Goal: Task Accomplishment & Management: Complete application form

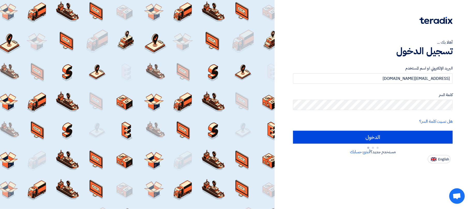
type input "Sign in"
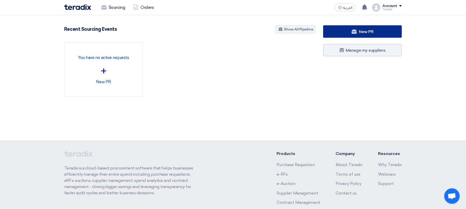
click at [354, 34] on link "New PR" at bounding box center [362, 31] width 79 height 12
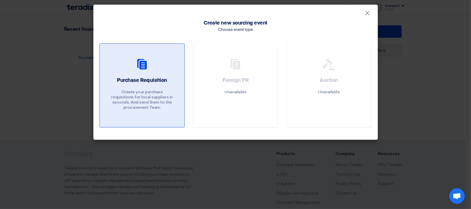
click at [111, 98] on div "Purchase Requisition Create your purchase requisitions for local suppliers in s…" at bounding box center [142, 95] width 72 height 36
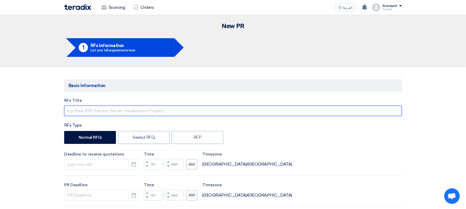
click at [104, 112] on input "text" at bounding box center [233, 111] width 338 height 10
paste input "VVIP_X-Ray_Scanner_Machine"
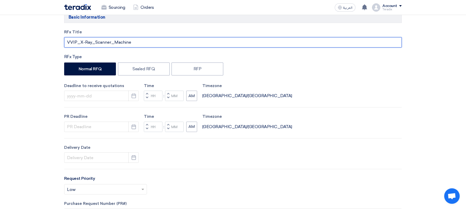
scroll to position [69, 0]
type input "VVIP_X-Ray_Scanner_Machine"
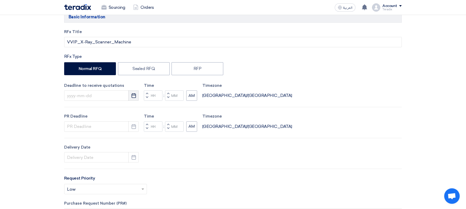
click at [132, 96] on use "button" at bounding box center [133, 95] width 4 height 5
click at [134, 95] on use "button" at bounding box center [133, 95] width 4 height 5
click at [138, 99] on button "Pick a date" at bounding box center [133, 96] width 10 height 10
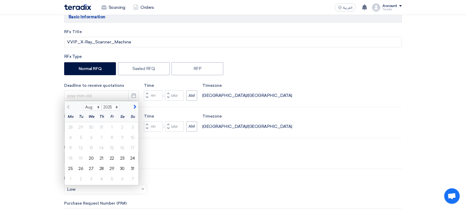
click at [136, 159] on div "24" at bounding box center [133, 158] width 10 height 10
type input "[DATE]"
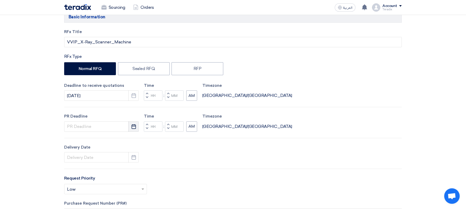
click at [133, 126] on use "button" at bounding box center [133, 126] width 4 height 5
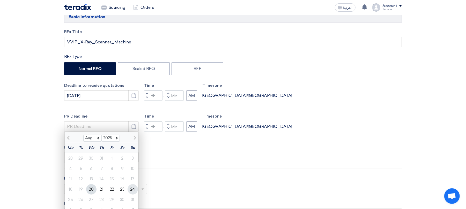
click at [135, 188] on div "24" at bounding box center [133, 189] width 10 height 10
type input "[DATE]"
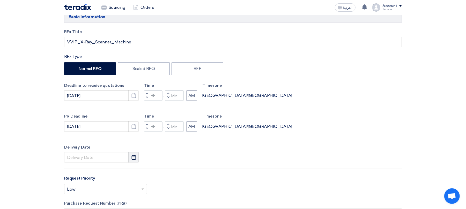
click at [135, 160] on icon "Pick a date" at bounding box center [133, 157] width 5 height 5
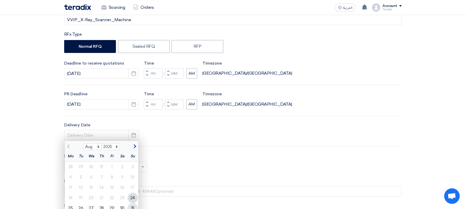
scroll to position [103, 0]
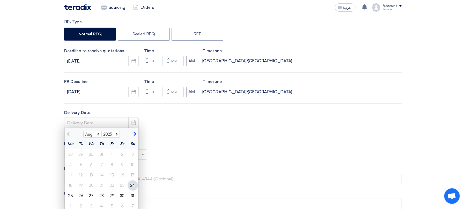
click at [132, 188] on div "24" at bounding box center [133, 186] width 10 height 10
type input "[DATE]"
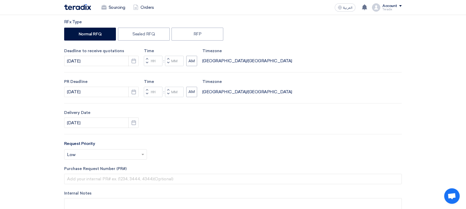
click at [168, 64] on span "button" at bounding box center [168, 62] width 2 height 3
type input "11"
type input "59"
click at [168, 94] on span "button" at bounding box center [168, 93] width 2 height 3
type input "11"
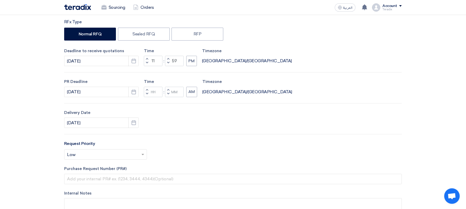
type input "59"
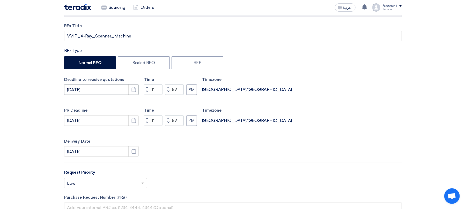
scroll to position [0, 0]
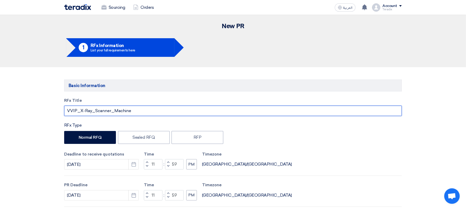
click at [119, 110] on input "VVIP_X-Ray_Scanner_Machine" at bounding box center [233, 111] width 338 height 10
paste input "Water Quality Tester kit"
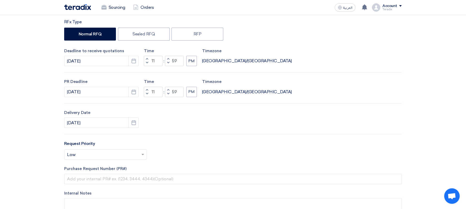
scroll to position [172, 0]
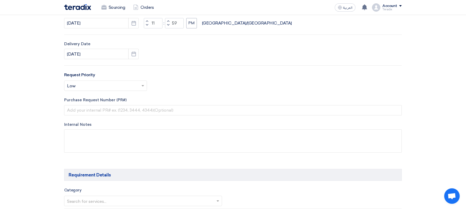
type input "Water Quality Tester kit"
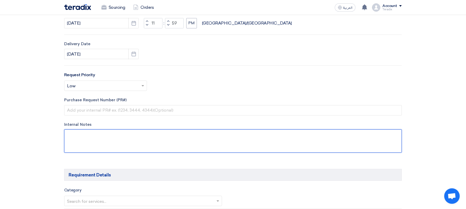
paste textarea "[DEMOGRAPHIC_DATA][PERSON_NAME] Purchaser – Procurement & Materials M: [PHONE_N…"
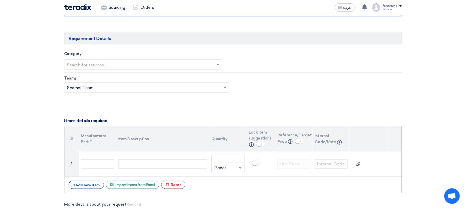
scroll to position [345, 0]
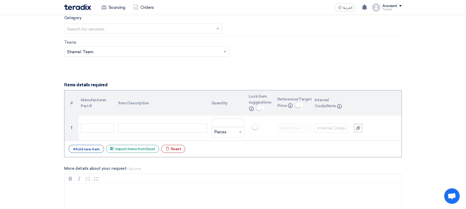
type textarea "[DEMOGRAPHIC_DATA][PERSON_NAME] Purchaser – Procurement & Materials M: [PHONE_N…"
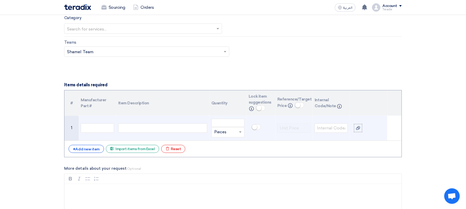
paste div
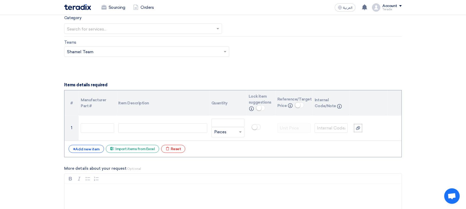
scroll to position [345, 0]
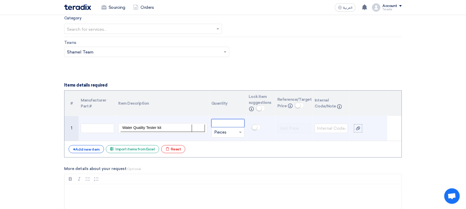
click at [228, 125] on input "number" at bounding box center [227, 123] width 33 height 8
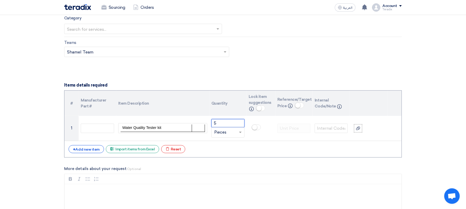
type input "5"
click at [226, 71] on form "Basic Information RFx Title Water Quality Tester kit RFx Type Normal RFQ Sealed…" at bounding box center [233, 119] width 338 height 768
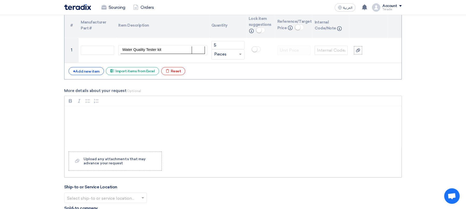
scroll to position [448, 0]
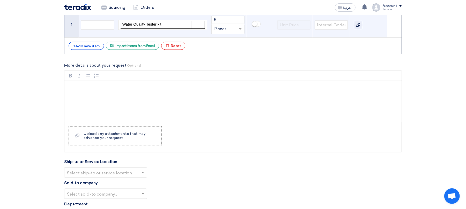
click at [356, 27] on use at bounding box center [358, 25] width 4 height 4
click at [0, 0] on input "file" at bounding box center [0, 0] width 0 height 0
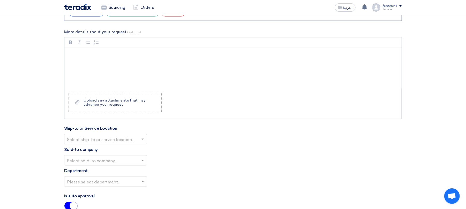
scroll to position [551, 0]
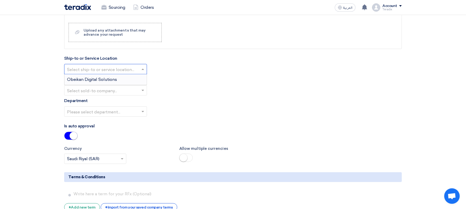
click at [109, 71] on input "text" at bounding box center [103, 69] width 72 height 9
click at [108, 82] on span "Obeikan Digital Solutions" at bounding box center [92, 79] width 50 height 5
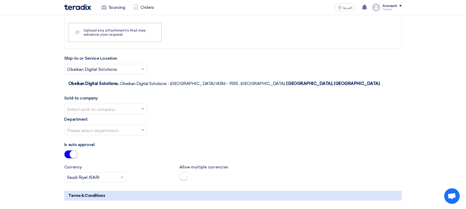
click at [103, 105] on input "text" at bounding box center [103, 109] width 72 height 9
click at [93, 117] on span "SHAMEL / Obeikan Digital Solutions" at bounding box center [103, 119] width 72 height 5
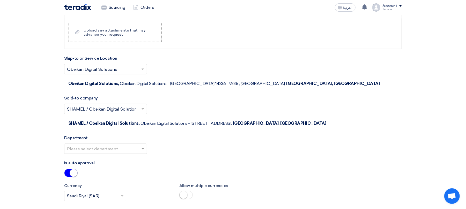
click at [109, 145] on input "text" at bounding box center [103, 149] width 72 height 9
click at [103, 157] on span "Procurement Department" at bounding box center [92, 159] width 51 height 5
click at [169, 135] on div "Department Please select department... × Procurement Department ×" at bounding box center [233, 146] width 338 height 23
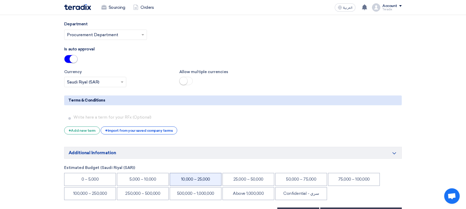
scroll to position [689, 0]
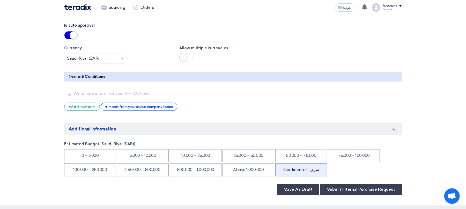
click at [313, 164] on li "Confidential - سري" at bounding box center [301, 170] width 52 height 13
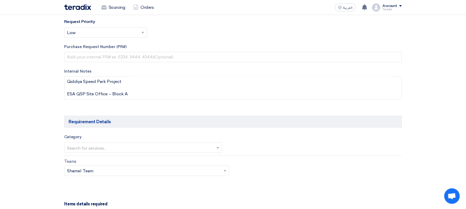
scroll to position [241, 0]
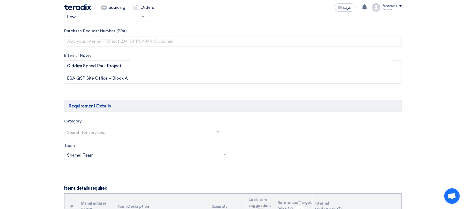
click at [111, 130] on input "text" at bounding box center [140, 132] width 147 height 9
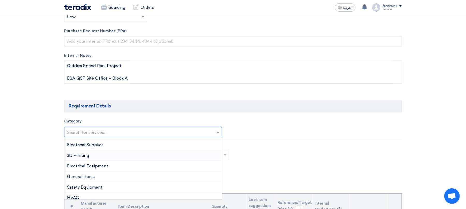
scroll to position [119, 0]
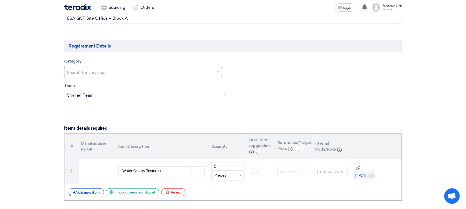
scroll to position [310, 0]
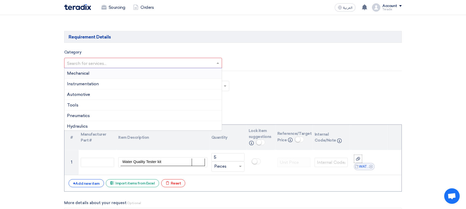
click at [112, 65] on input "text" at bounding box center [140, 63] width 147 height 9
click at [84, 92] on span "General Items" at bounding box center [81, 93] width 28 height 5
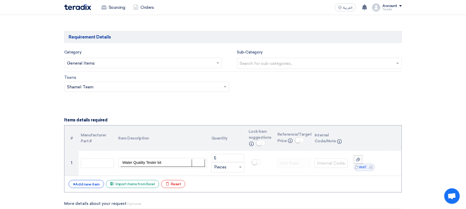
click at [93, 102] on form "Basic Information RFx Title Water Quality Tester kit RFx Type Normal RFQ Sealed…" at bounding box center [233, 172] width 338 height 806
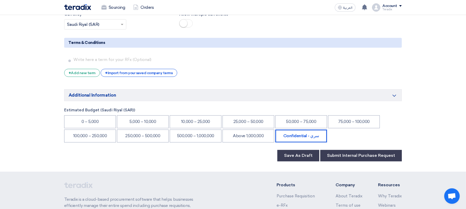
scroll to position [690, 0]
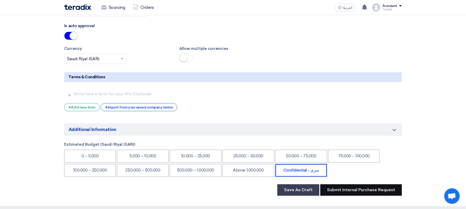
click at [343, 185] on button "Submit Internal Purchase Request" at bounding box center [360, 190] width 81 height 11
